Goal: Information Seeking & Learning: Compare options

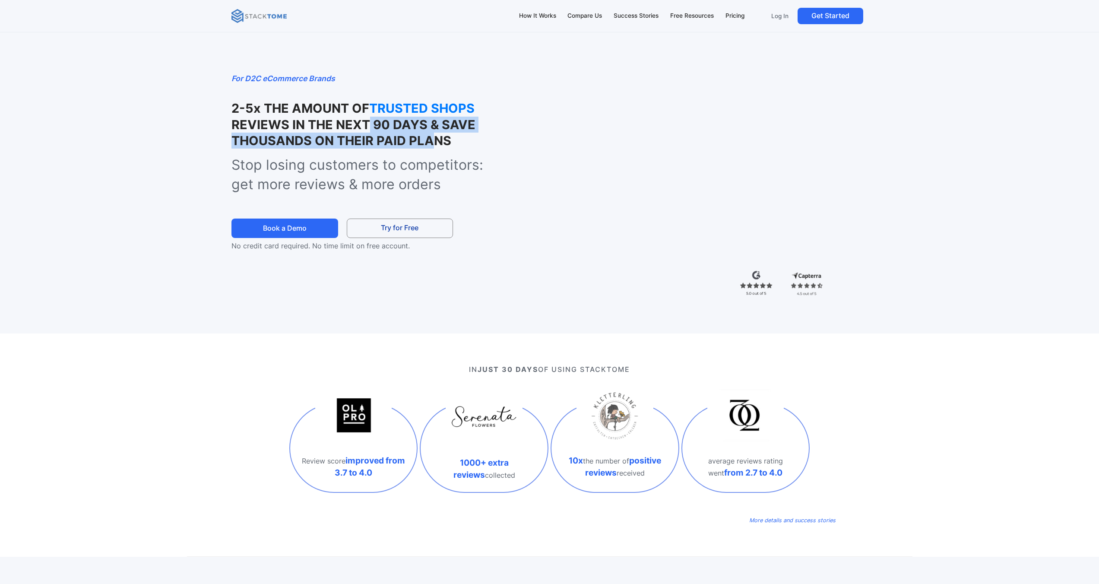
drag, startPoint x: 392, startPoint y: 141, endPoint x: 437, endPoint y: 145, distance: 45.1
click at [423, 146] on strong "REVIEWS IN THE NEXT 90 DAYS & SAVE THOUSANDS ON THEIR PAID PLANS" at bounding box center [353, 132] width 244 height 31
click at [442, 145] on strong "REVIEWS IN THE NEXT 90 DAYS & SAVE THOUSANDS ON THEIR PAID PLANS" at bounding box center [353, 132] width 244 height 31
click at [582, 19] on div "Compare Us" at bounding box center [584, 15] width 35 height 9
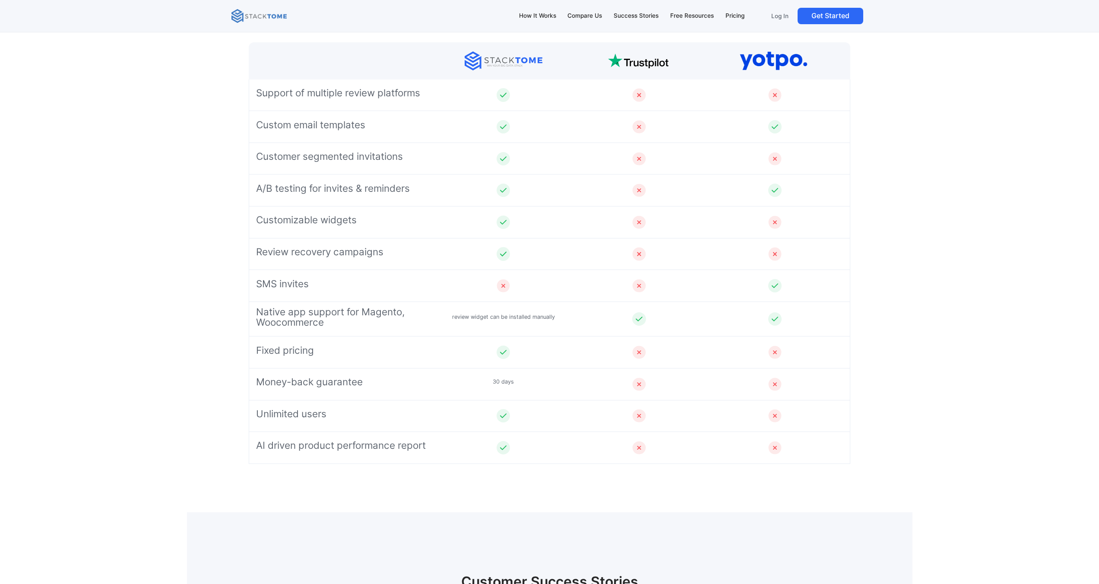
scroll to position [3590, 0]
drag, startPoint x: 245, startPoint y: 101, endPoint x: 661, endPoint y: 123, distance: 416.8
click at [661, 124] on div "Reviews Collection Support of multiple review platforms Custom email templates …" at bounding box center [549, 255] width 691 height 511
drag, startPoint x: 656, startPoint y: 83, endPoint x: 655, endPoint y: 96, distance: 13.0
click at [656, 85] on div "Support of multiple review platforms" at bounding box center [549, 95] width 601 height 32
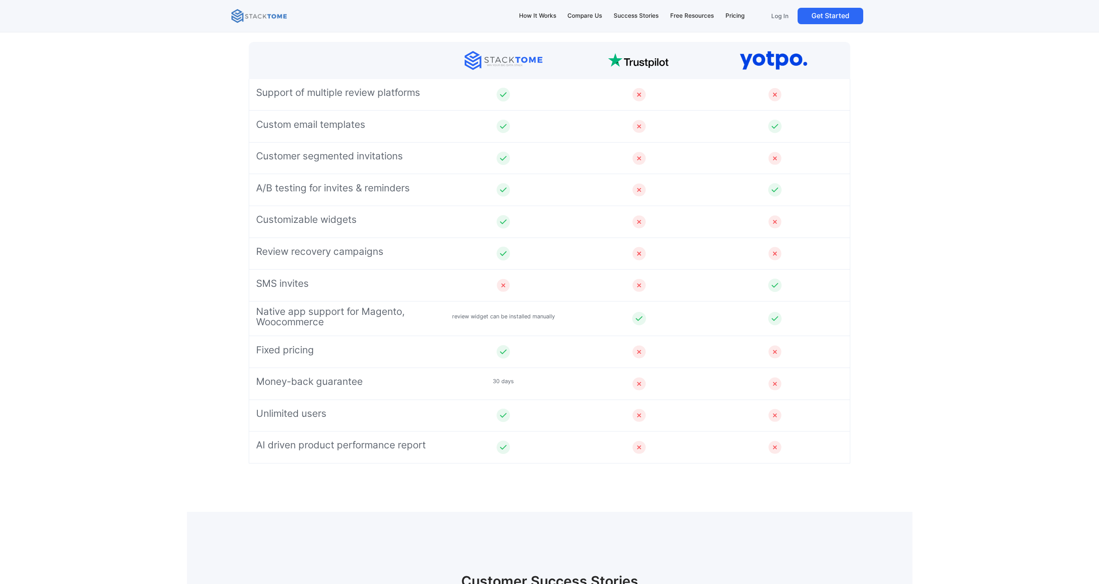
click at [935, 250] on div "Reviews Collection Support of multiple review platforms Custom email templates …" at bounding box center [549, 255] width 1099 height 511
click at [928, 221] on div "Reviews Collection Support of multiple review platforms Custom email templates …" at bounding box center [549, 255] width 1099 height 511
